Goal: Find specific page/section: Find specific page/section

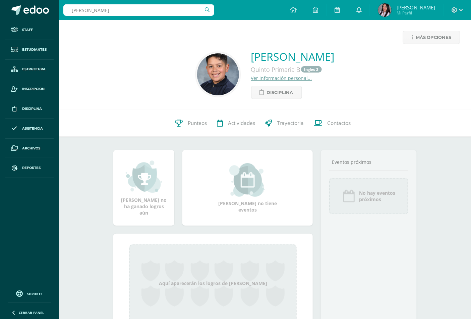
type input "[PERSON_NAME]"
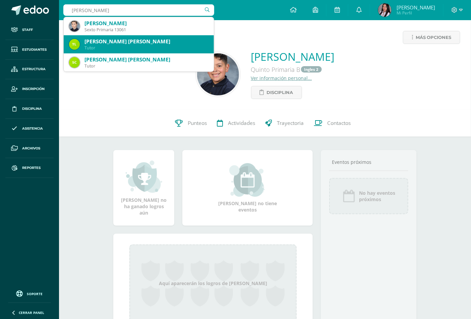
click at [127, 24] on div "Elizabeth Mendoza Methe" at bounding box center [146, 23] width 124 height 7
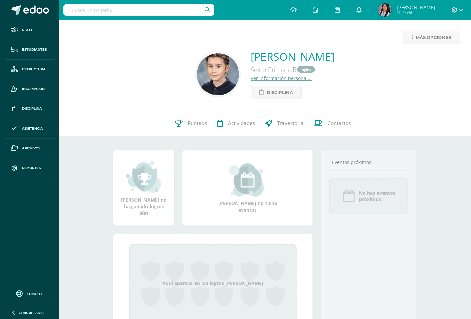
click at [128, 11] on input "text" at bounding box center [138, 9] width 151 height 11
type input "rigoberto velasco"
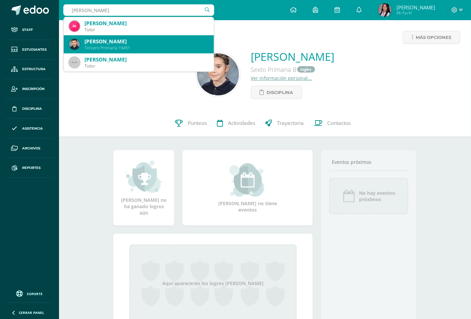
click at [122, 44] on div "Rigoberto Velasco Alvarado" at bounding box center [146, 41] width 124 height 7
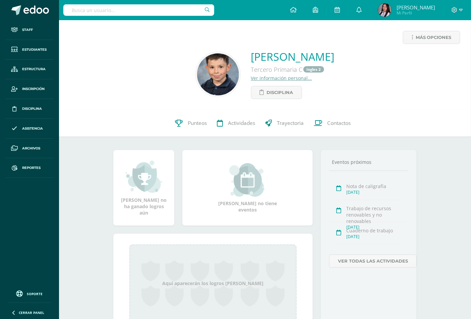
click at [146, 7] on input "text" at bounding box center [138, 9] width 151 height 11
type input "isabella furlan"
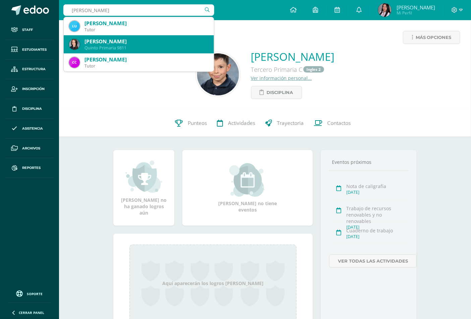
click at [137, 45] on div "Quinto Primaria 9811" at bounding box center [146, 48] width 124 height 6
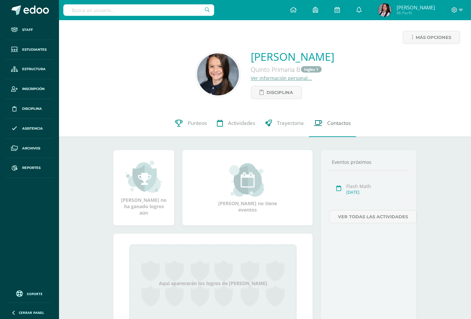
click at [333, 125] on span "Contactos" at bounding box center [339, 123] width 23 height 7
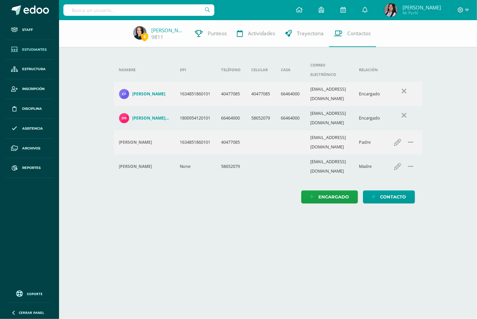
click at [22, 51] on span "Estudiantes" at bounding box center [34, 49] width 24 height 5
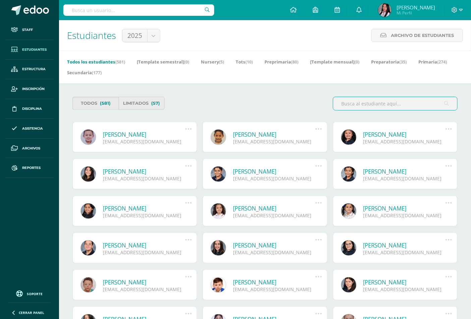
click at [27, 48] on span "Estudiantes" at bounding box center [34, 49] width 24 height 5
